Goal: Transaction & Acquisition: Purchase product/service

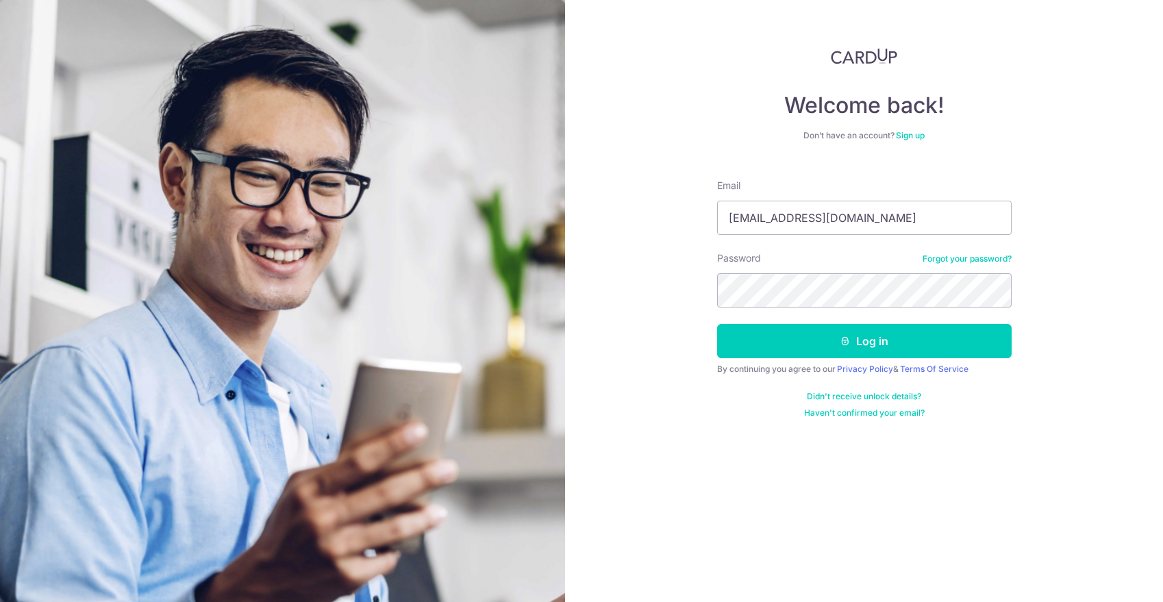
type input "ajar-quilter-03@icloud.com"
click at [864, 341] on button "Log in" at bounding box center [864, 341] width 295 height 34
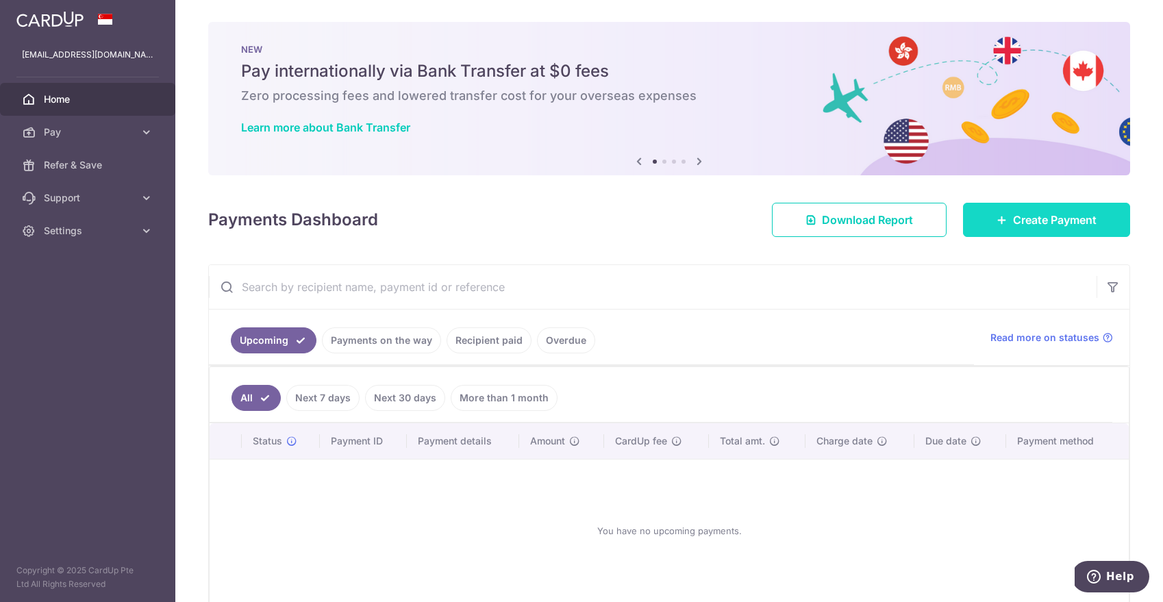
click at [1014, 223] on span "Create Payment" at bounding box center [1055, 220] width 84 height 16
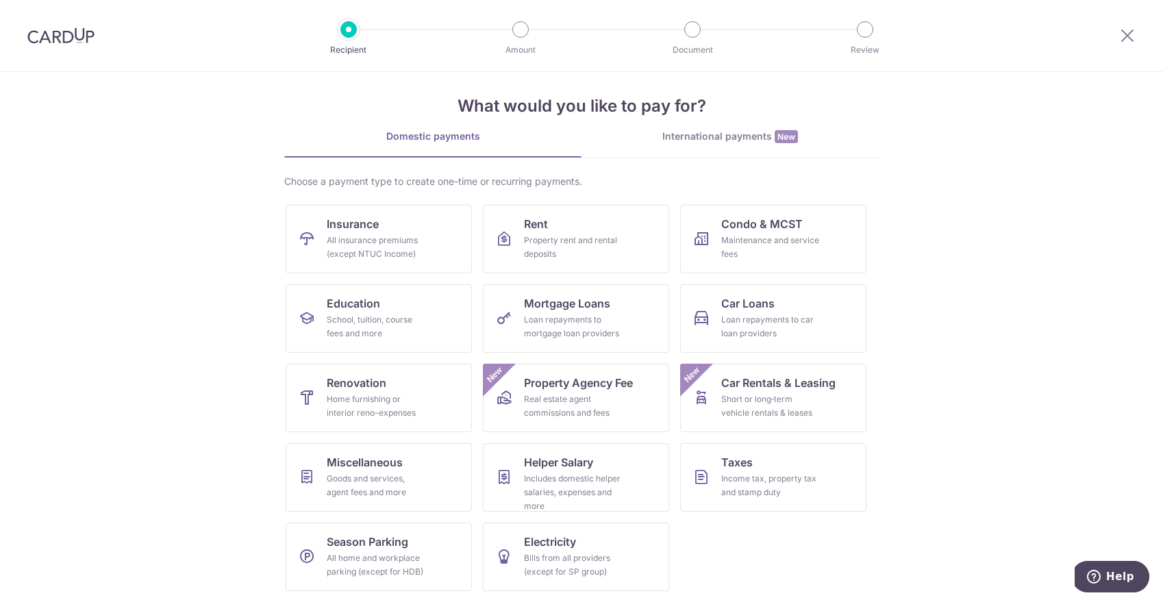
scroll to position [11, 0]
click at [782, 390] on span "Car Rentals & Leasing" at bounding box center [778, 383] width 114 height 16
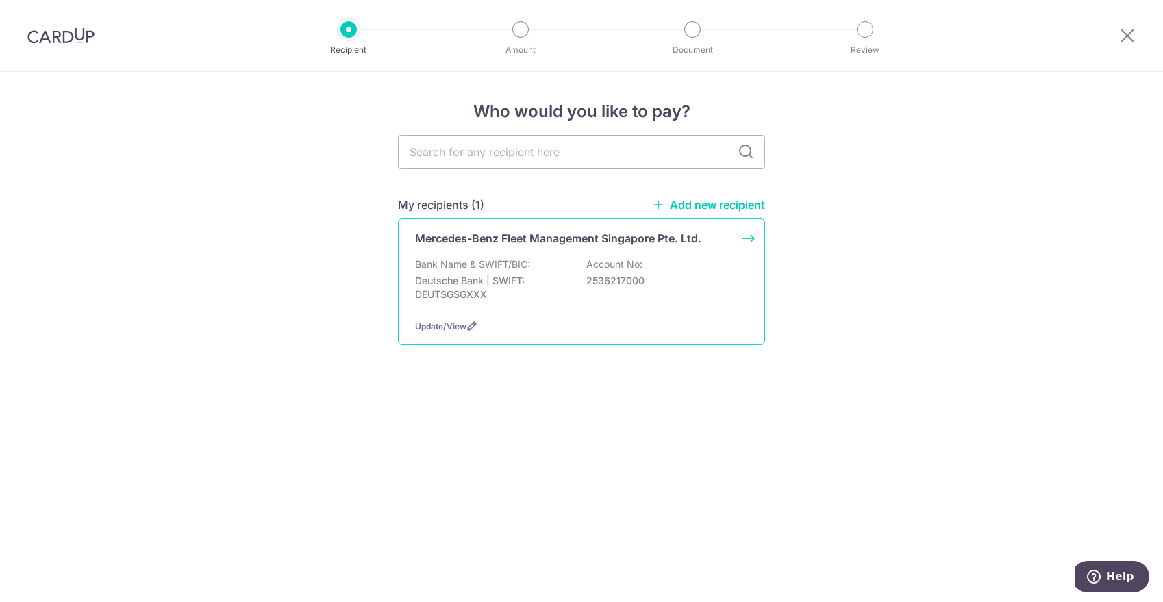
click at [748, 241] on div "Mercedes-Benz Fleet Management Singapore Pte. Ltd. Bank Name & SWIFT/BIC: Deuts…" at bounding box center [581, 282] width 367 height 127
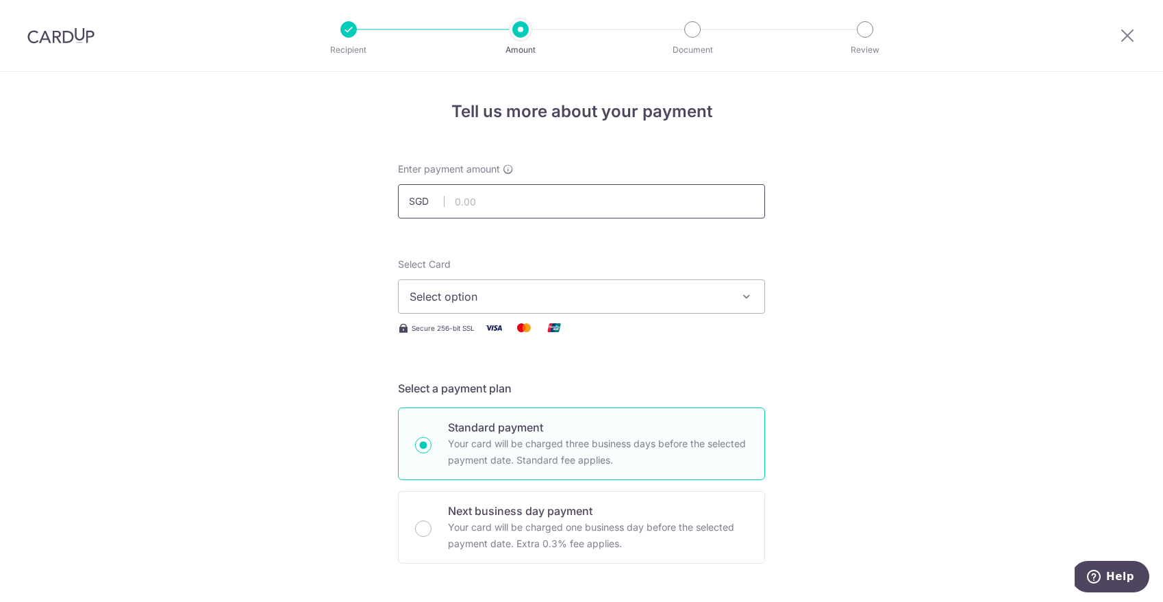
click at [643, 204] on input "text" at bounding box center [581, 201] width 367 height 34
type input "3,200.00"
click at [747, 299] on icon "button" at bounding box center [747, 297] width 14 height 14
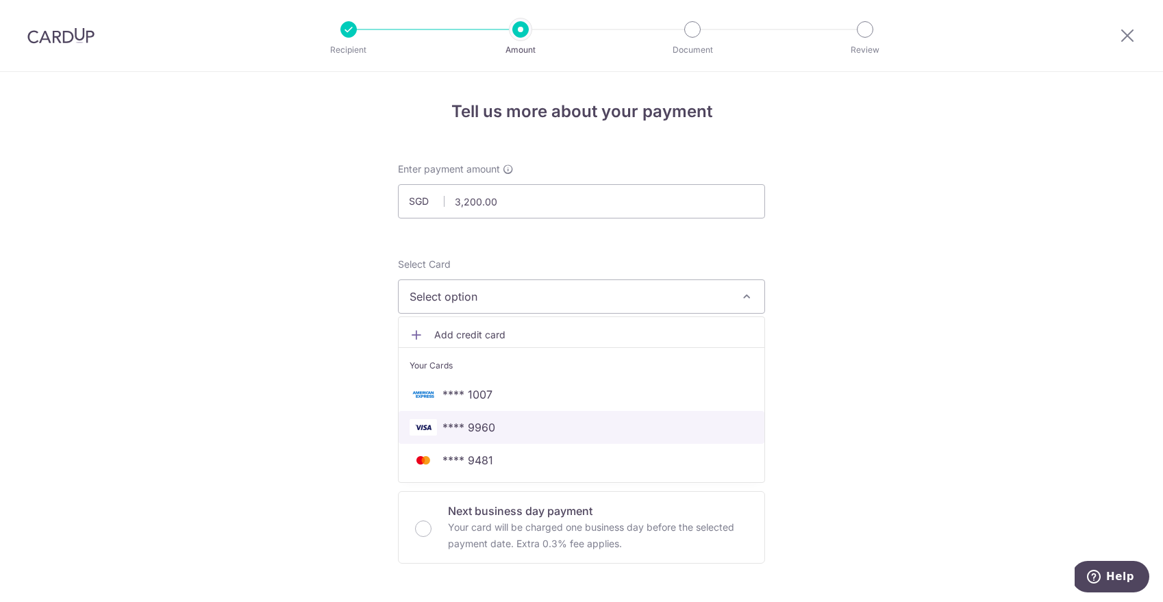
click at [512, 423] on span "**** 9960" at bounding box center [582, 427] width 344 height 16
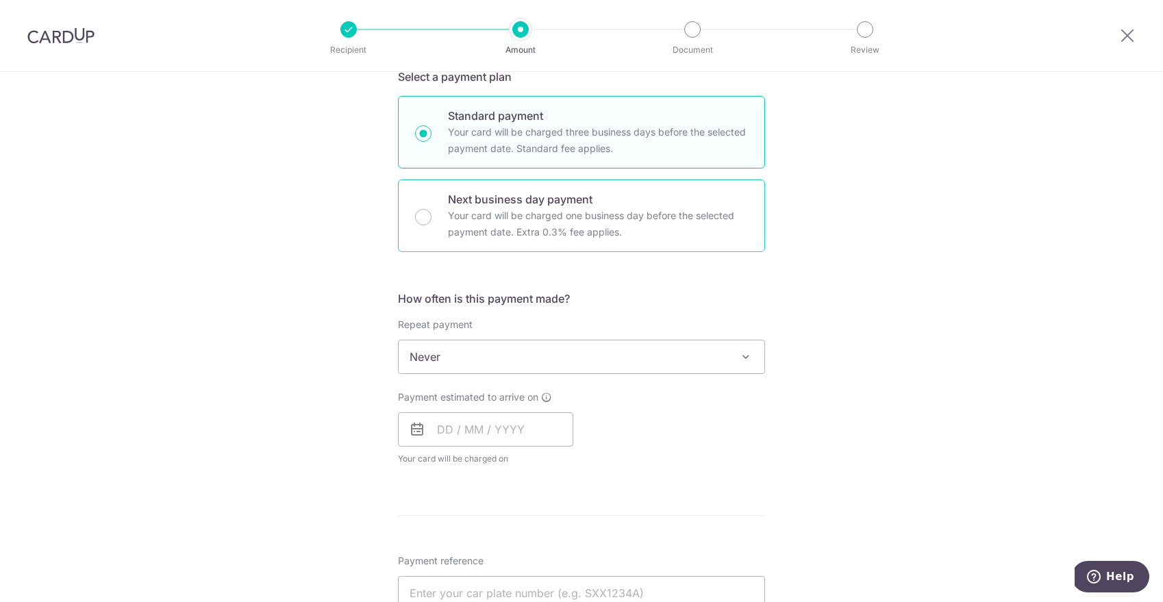
scroll to position [327, 0]
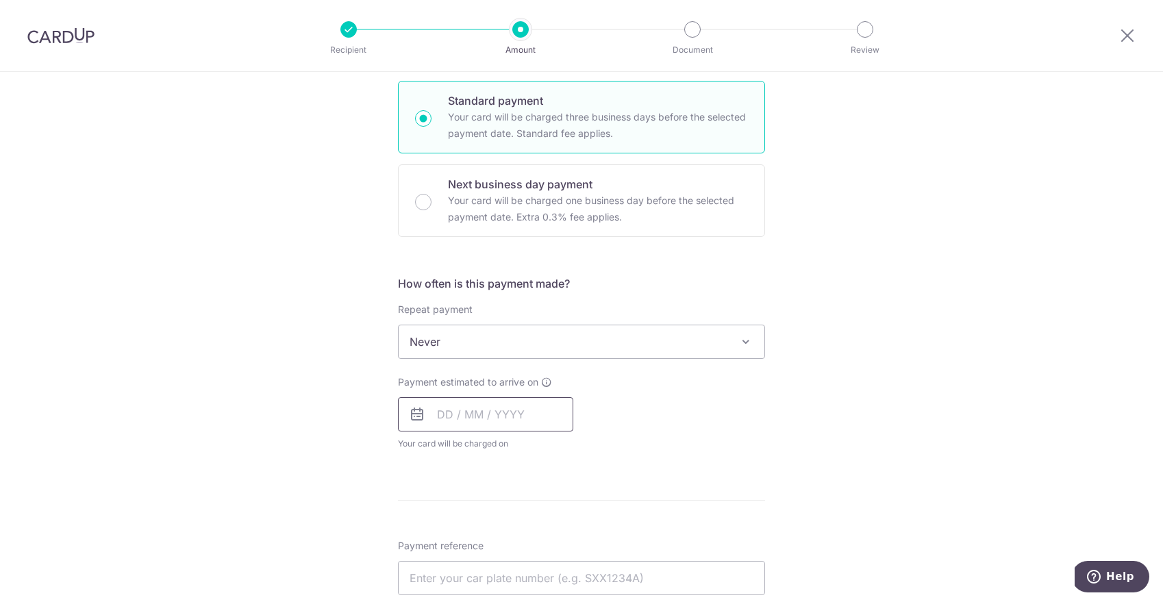
click at [534, 417] on input "text" at bounding box center [485, 414] width 175 height 34
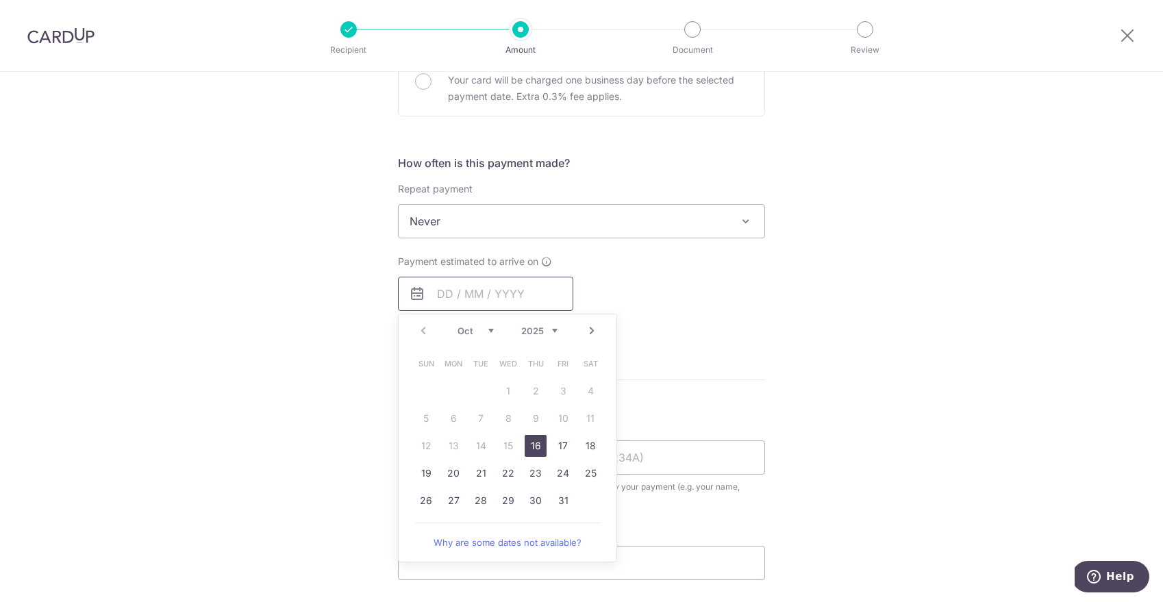
scroll to position [448, 0]
click at [560, 540] on link "Why are some dates not available?" at bounding box center [507, 541] width 185 height 27
click at [780, 386] on div "Tell us more about your payment Enter payment amount SGD 3,200.00 3200.00 Selec…" at bounding box center [581, 243] width 1163 height 1239
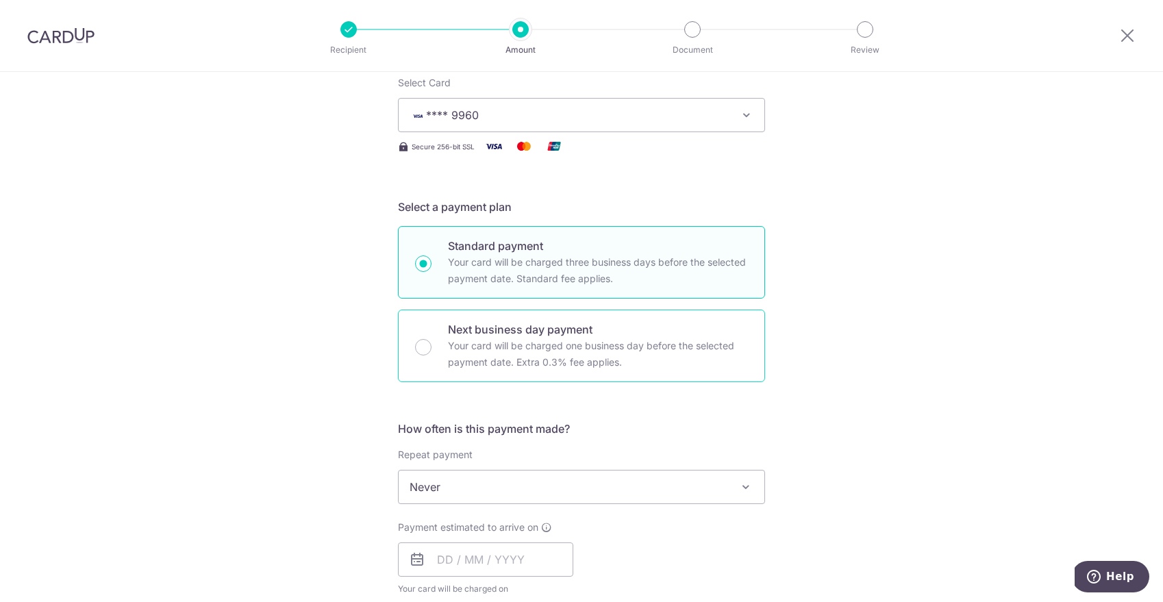
scroll to position [192, 0]
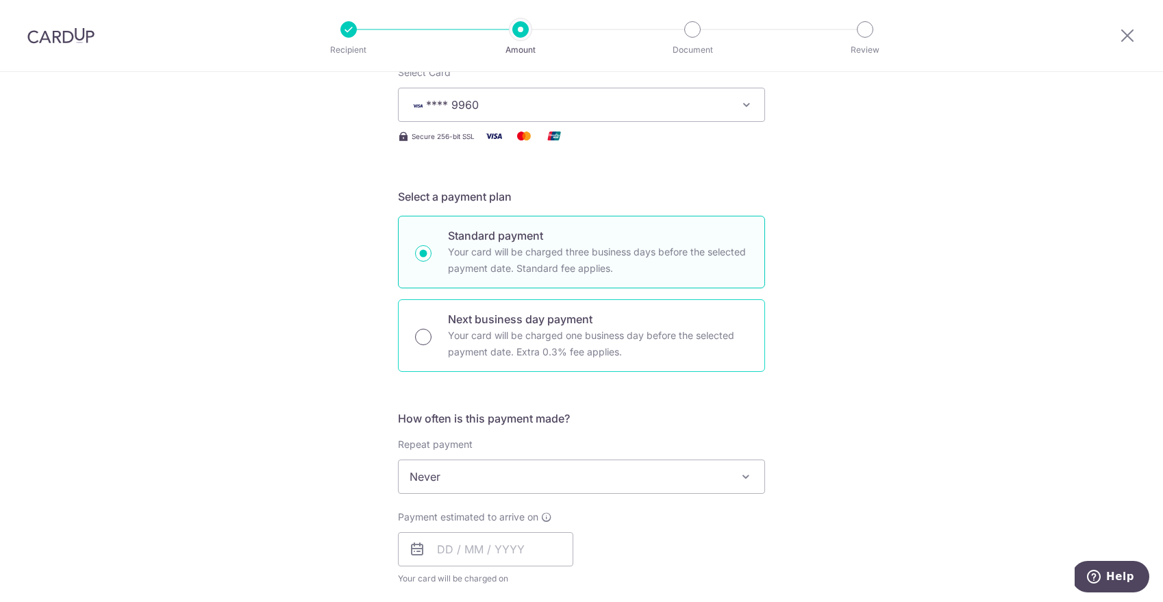
click at [423, 337] on input "Next business day payment Your card will be charged one business day before the…" at bounding box center [423, 337] width 16 height 16
radio input "true"
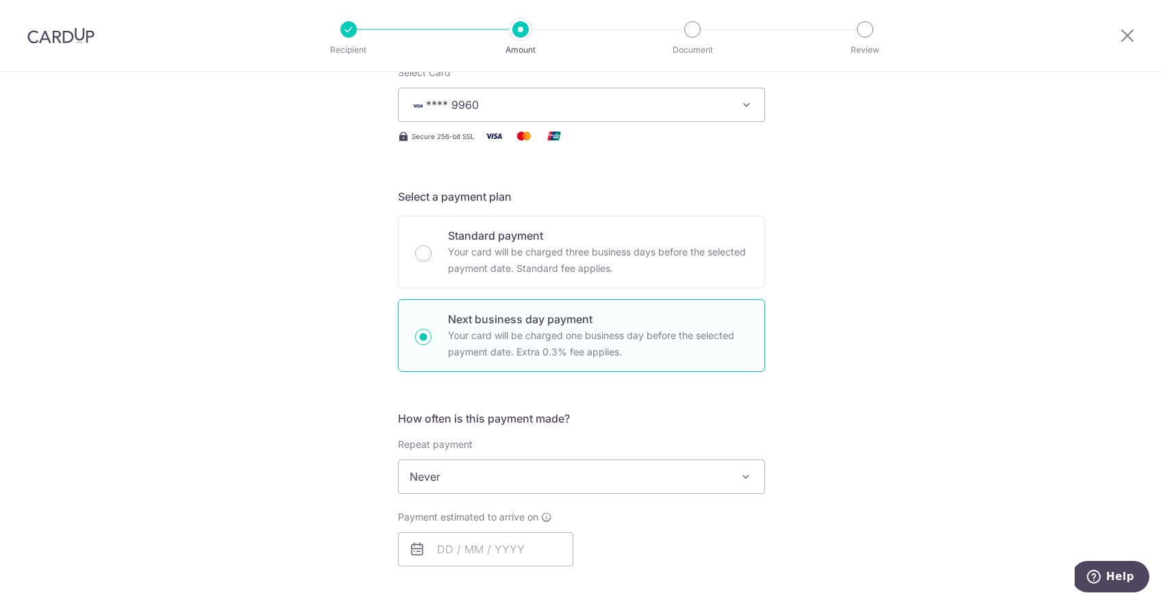
scroll to position [269, 0]
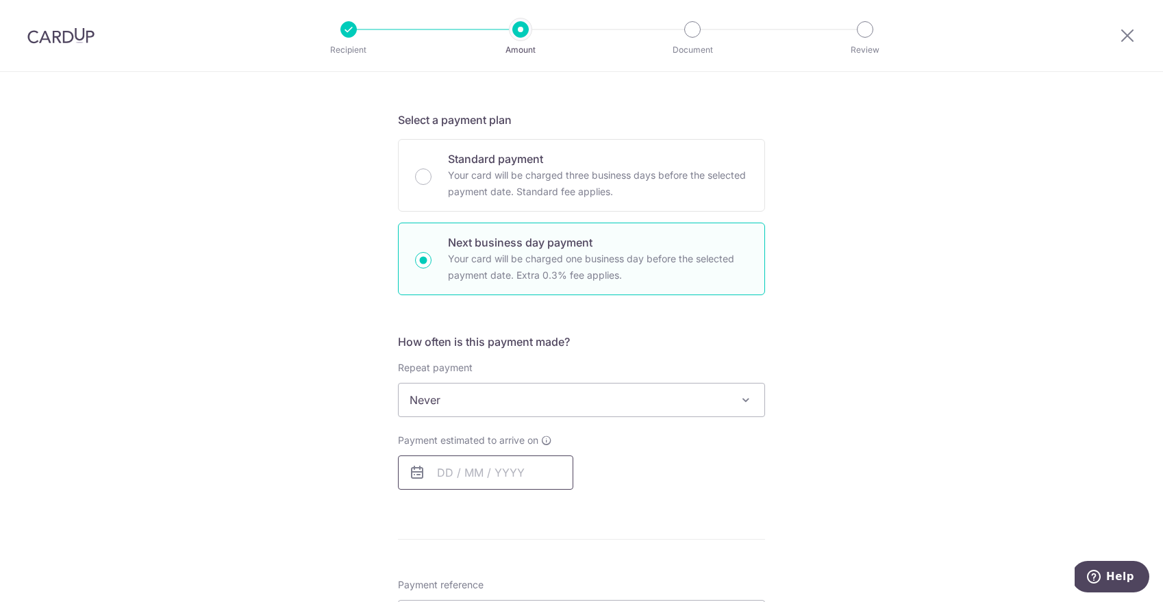
click at [473, 475] on input "text" at bounding box center [485, 473] width 175 height 34
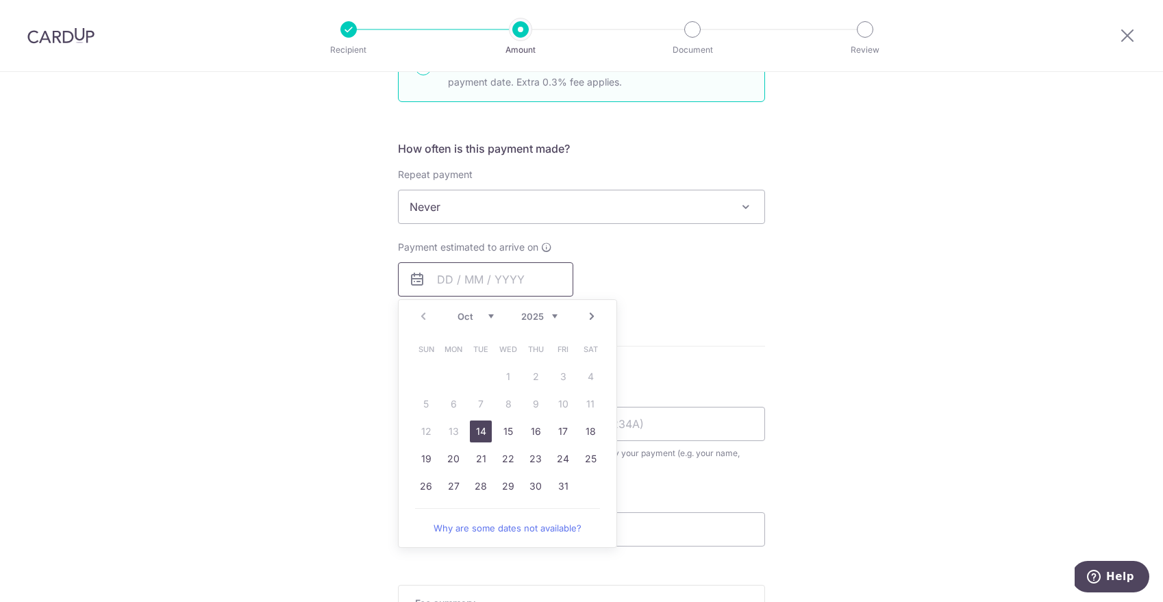
scroll to position [464, 0]
click at [479, 425] on link "14" at bounding box center [481, 430] width 22 height 22
type input "[DATE]"
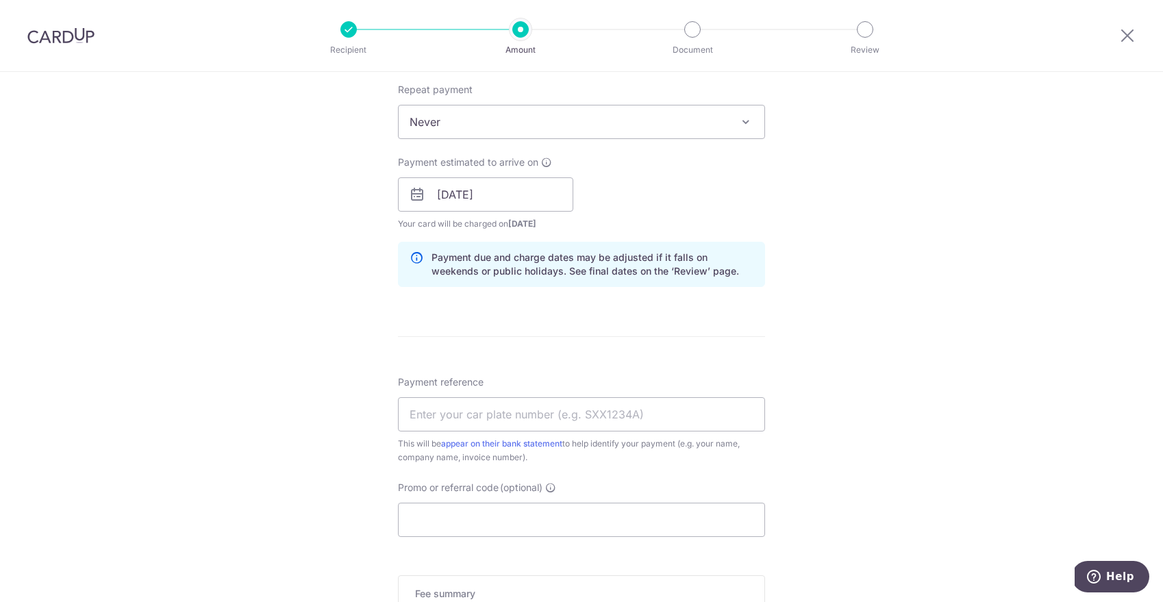
scroll to position [549, 0]
click at [596, 417] on input "Payment reference" at bounding box center [581, 412] width 367 height 34
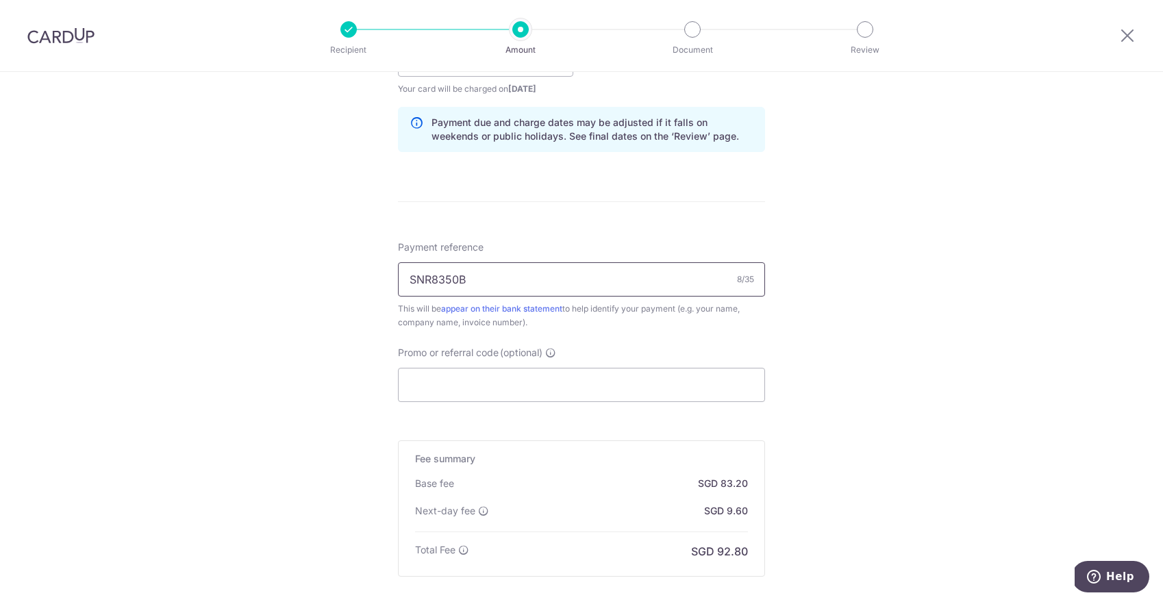
scroll to position [713, 0]
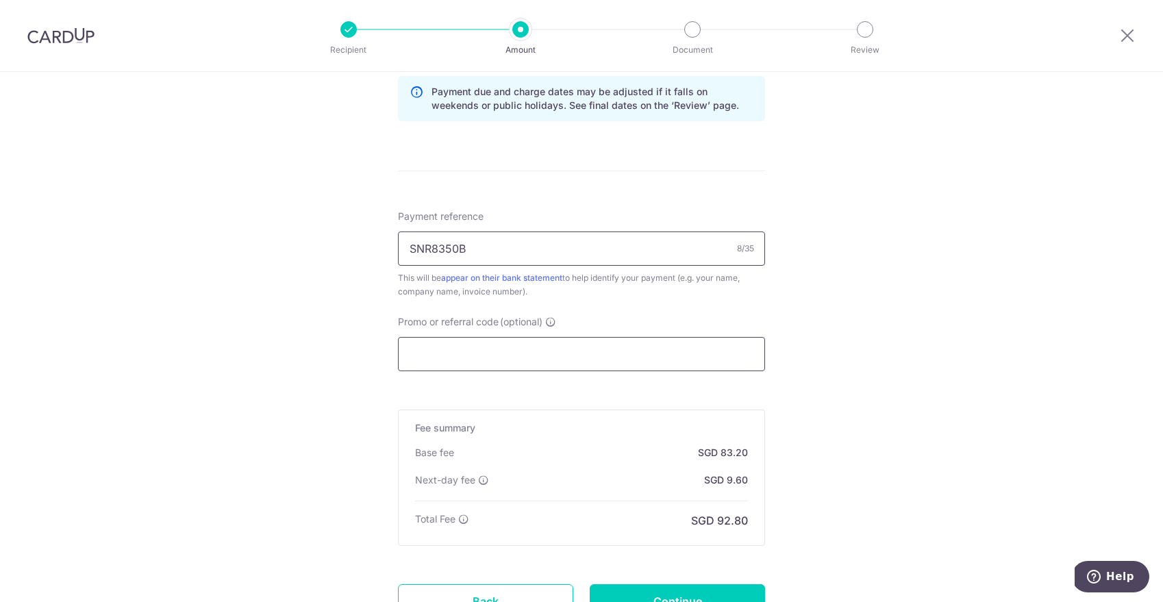
type input "SNR8350B"
click at [536, 356] on input "Promo or referral code (optional)" at bounding box center [581, 354] width 367 height 34
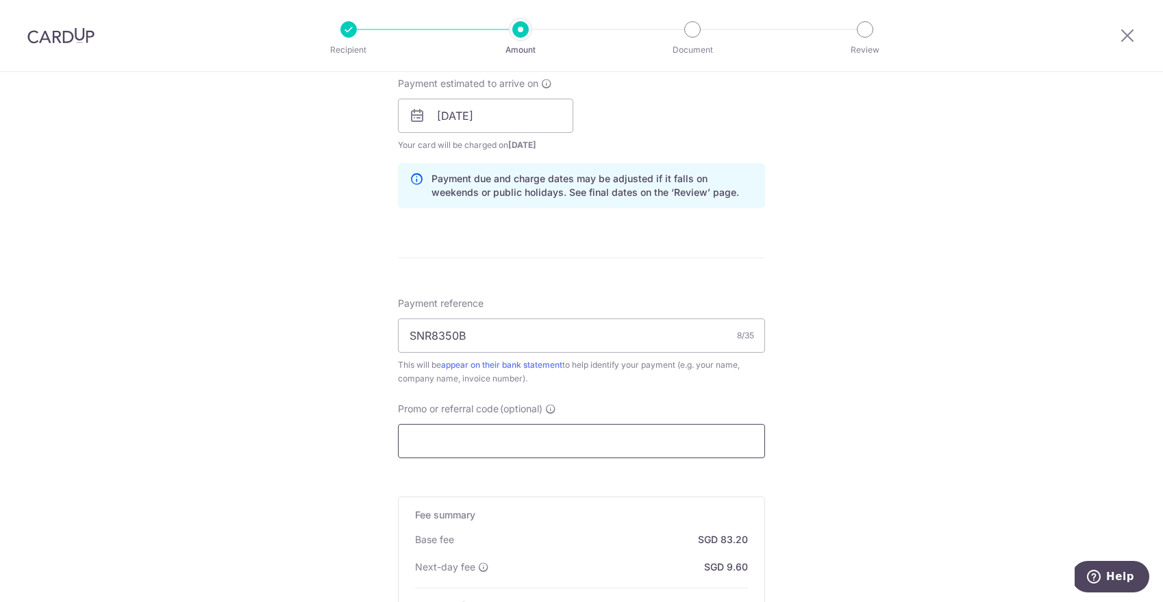
scroll to position [619, 0]
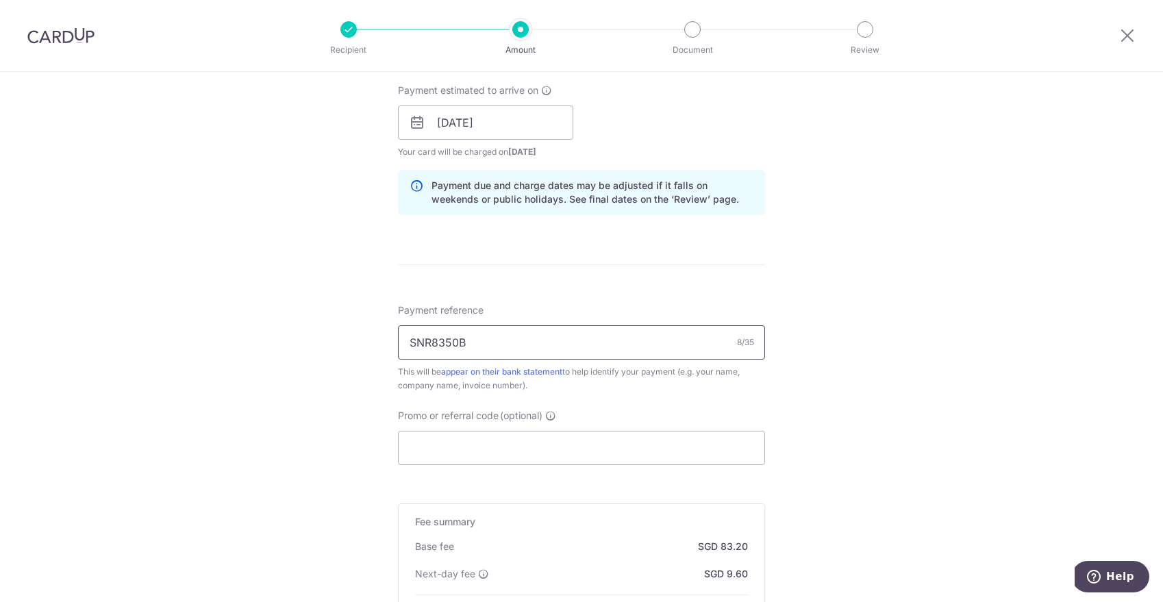
click at [540, 349] on input "SNR8350B" at bounding box center [581, 342] width 367 height 34
paste input "SV347644"
type input "SV347644"
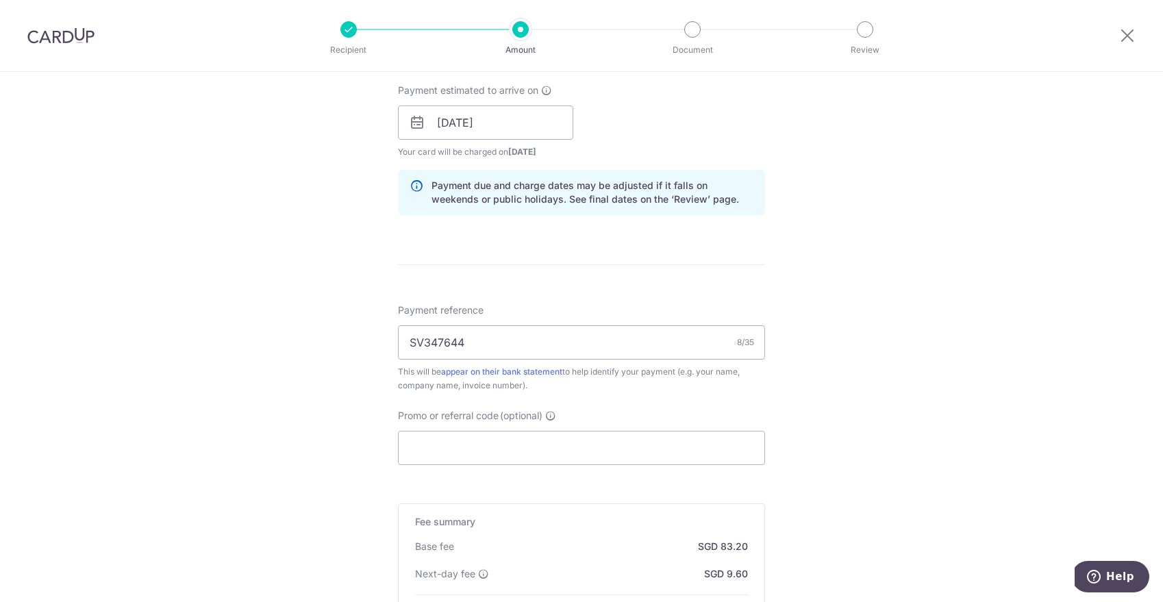
click at [837, 402] on div "Tell us more about your payment Enter payment amount SGD 3,200.00 3200.00 Selec…" at bounding box center [581, 134] width 1163 height 1362
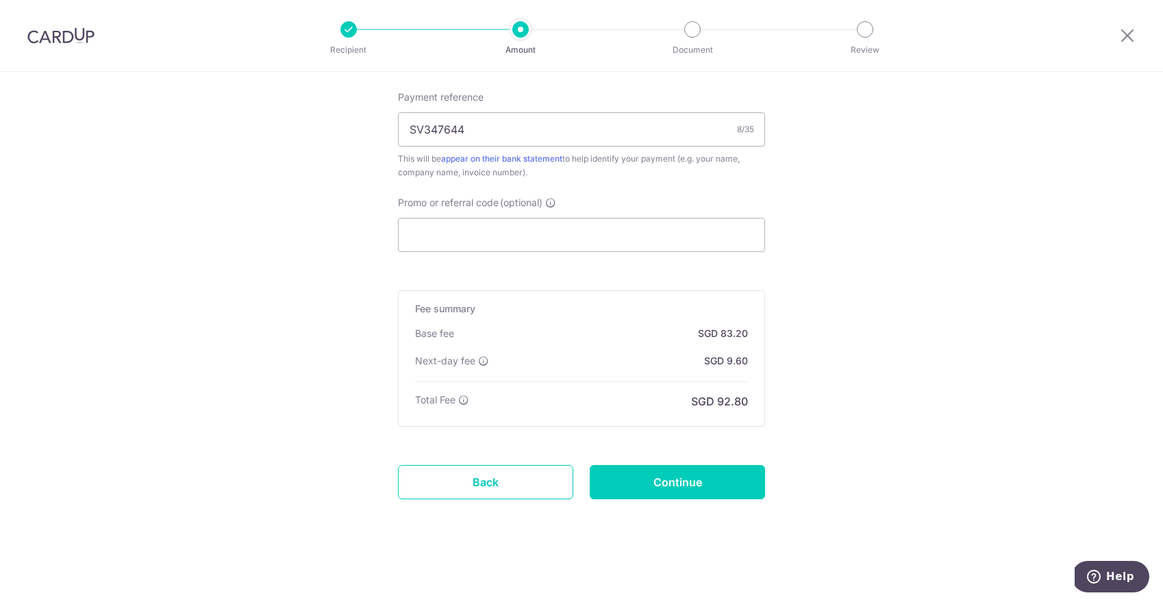
scroll to position [832, 0]
click at [689, 482] on input "Continue" at bounding box center [677, 482] width 175 height 34
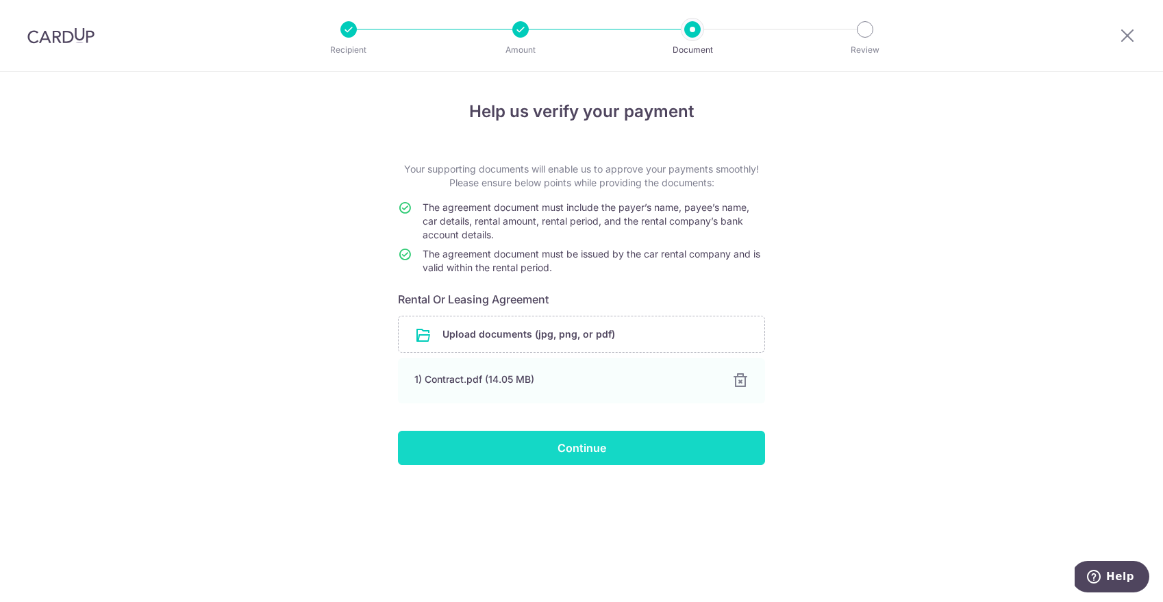
click at [591, 447] on input "Continue" at bounding box center [581, 448] width 367 height 34
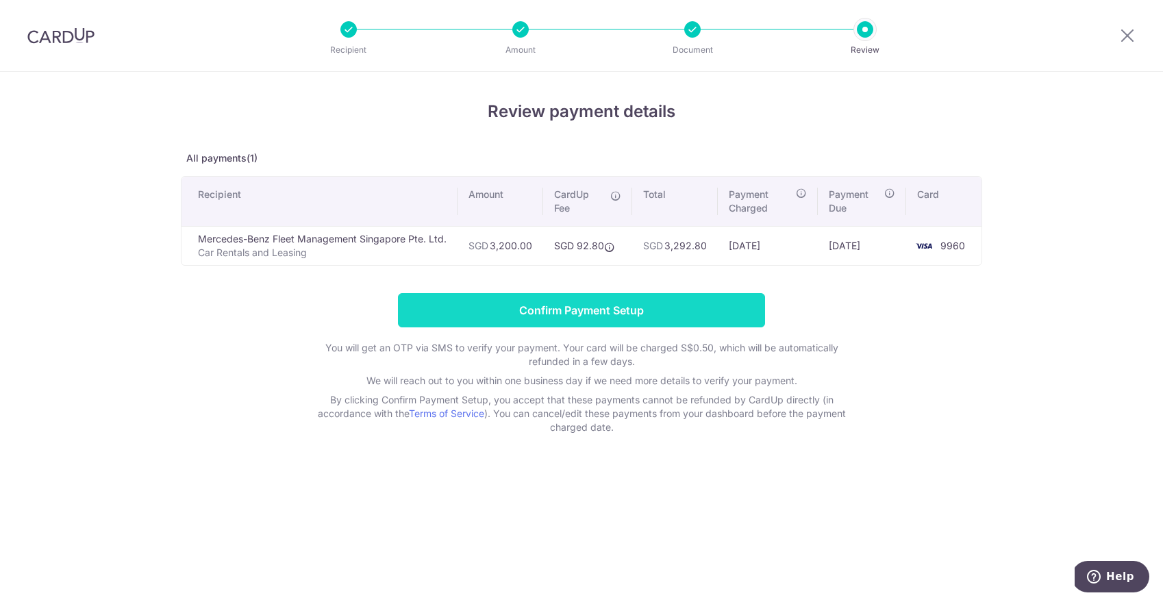
click at [614, 310] on input "Confirm Payment Setup" at bounding box center [581, 310] width 367 height 34
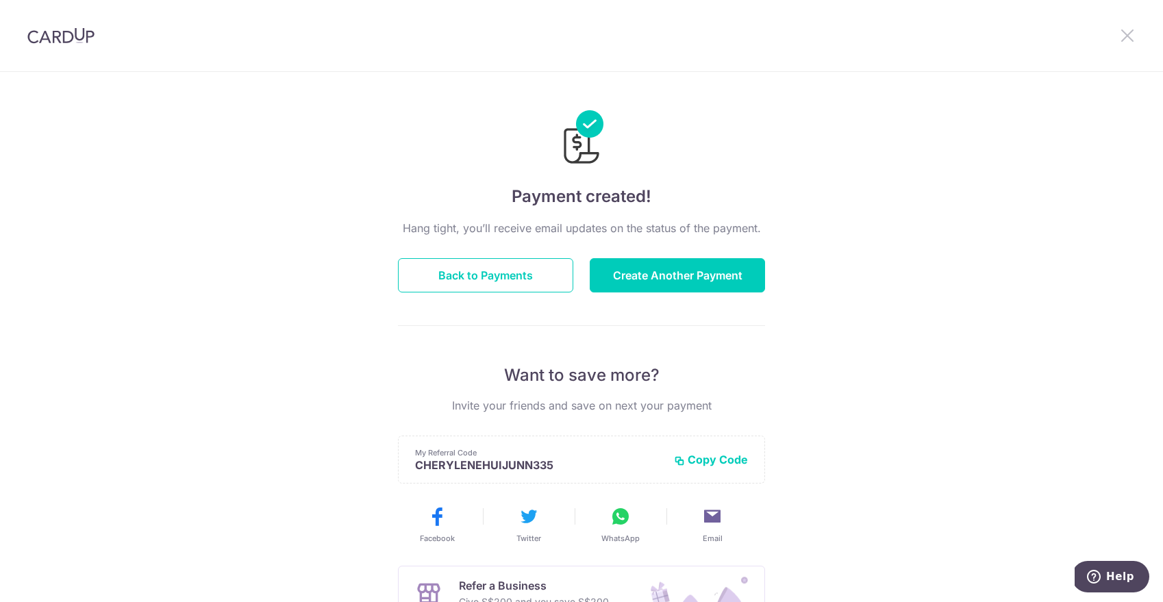
click at [1126, 34] on icon at bounding box center [1128, 35] width 16 height 17
